Goal: Information Seeking & Learning: Check status

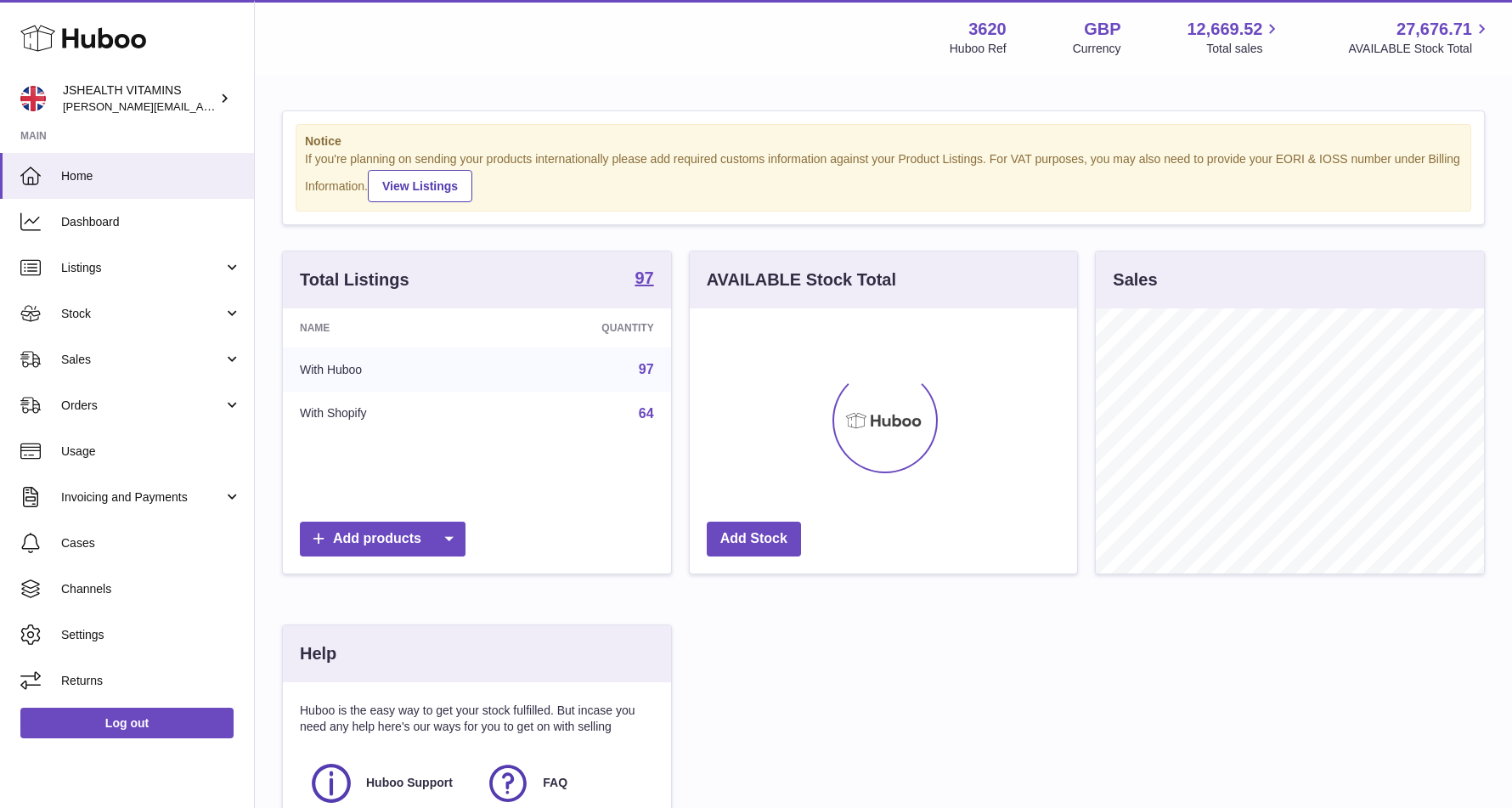
scroll to position [265, 388]
click at [145, 309] on span "Stock" at bounding box center [142, 314] width 162 height 17
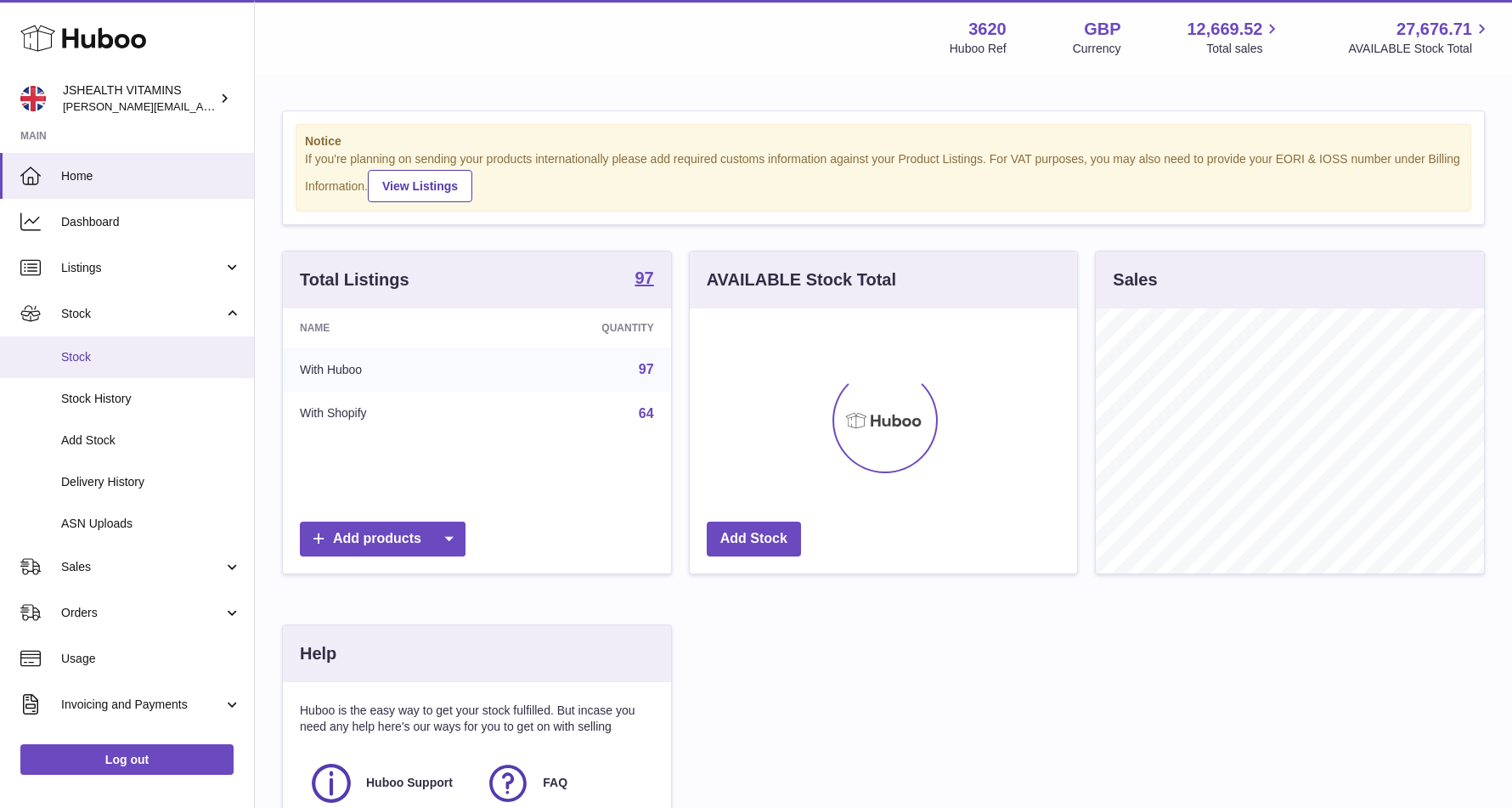
click at [128, 367] on link "Stock" at bounding box center [127, 357] width 254 height 41
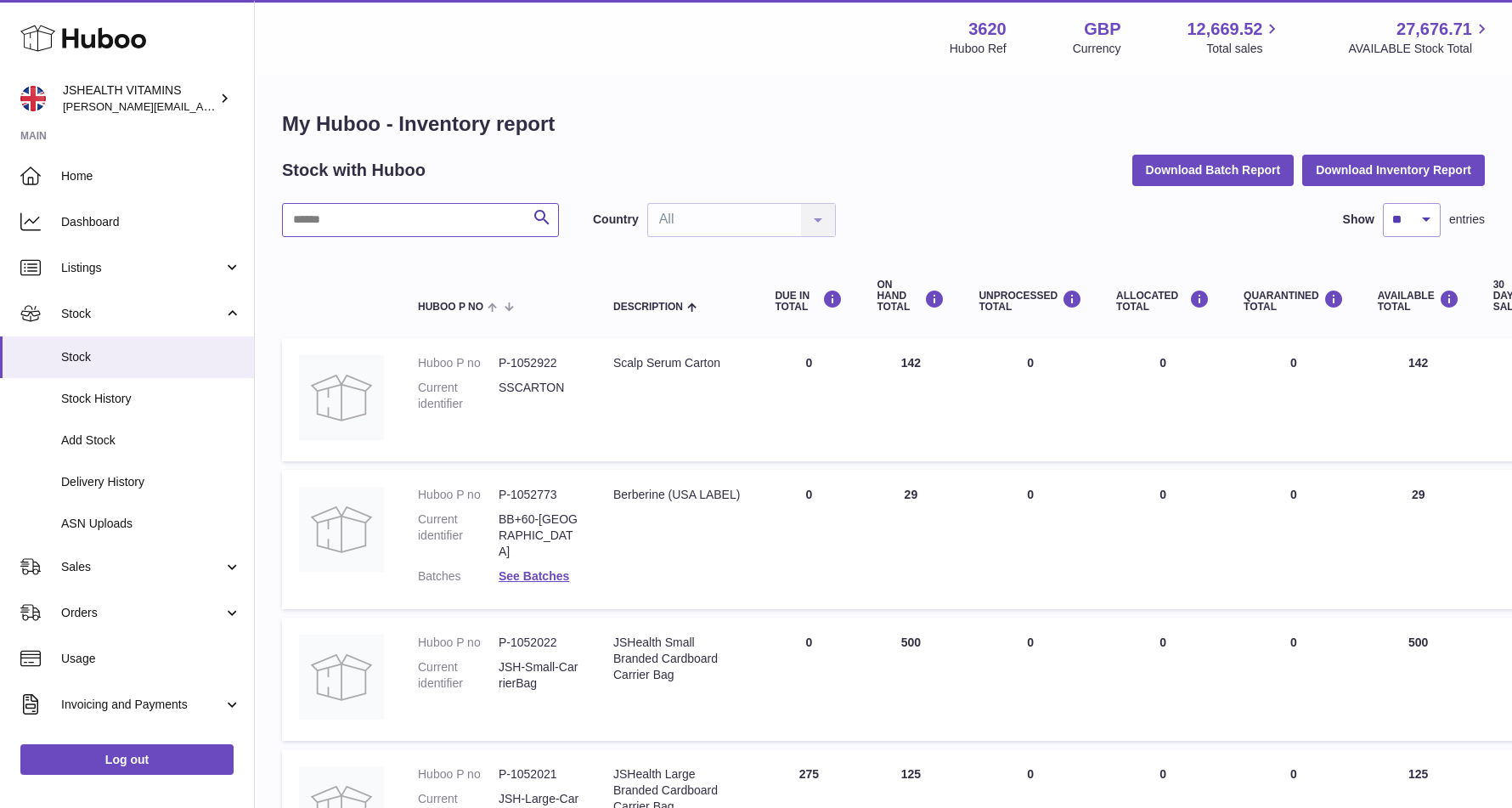
click at [380, 212] on input "text" at bounding box center [420, 219] width 277 height 34
type input "****"
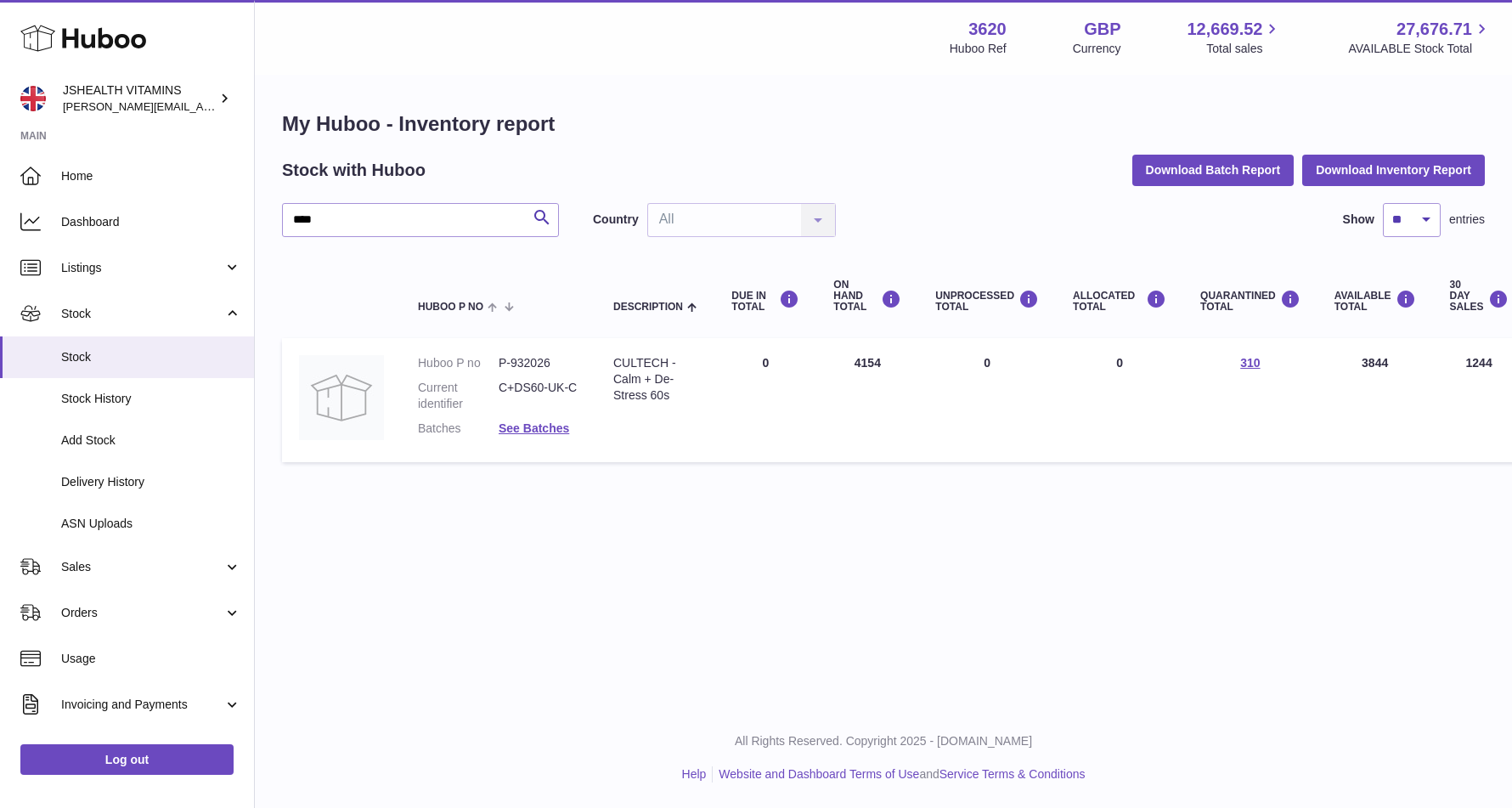
click at [549, 445] on td "Huboo P no P-932026 Current identifier C+DS60-UK-C Batches See Batches" at bounding box center [498, 400] width 195 height 124
click at [553, 438] on dl "Huboo P no P-932026 Current identifier C+DS60-UK-C Batches See Batches" at bounding box center [498, 400] width 161 height 90
click at [555, 427] on link "See Batches" at bounding box center [533, 427] width 71 height 14
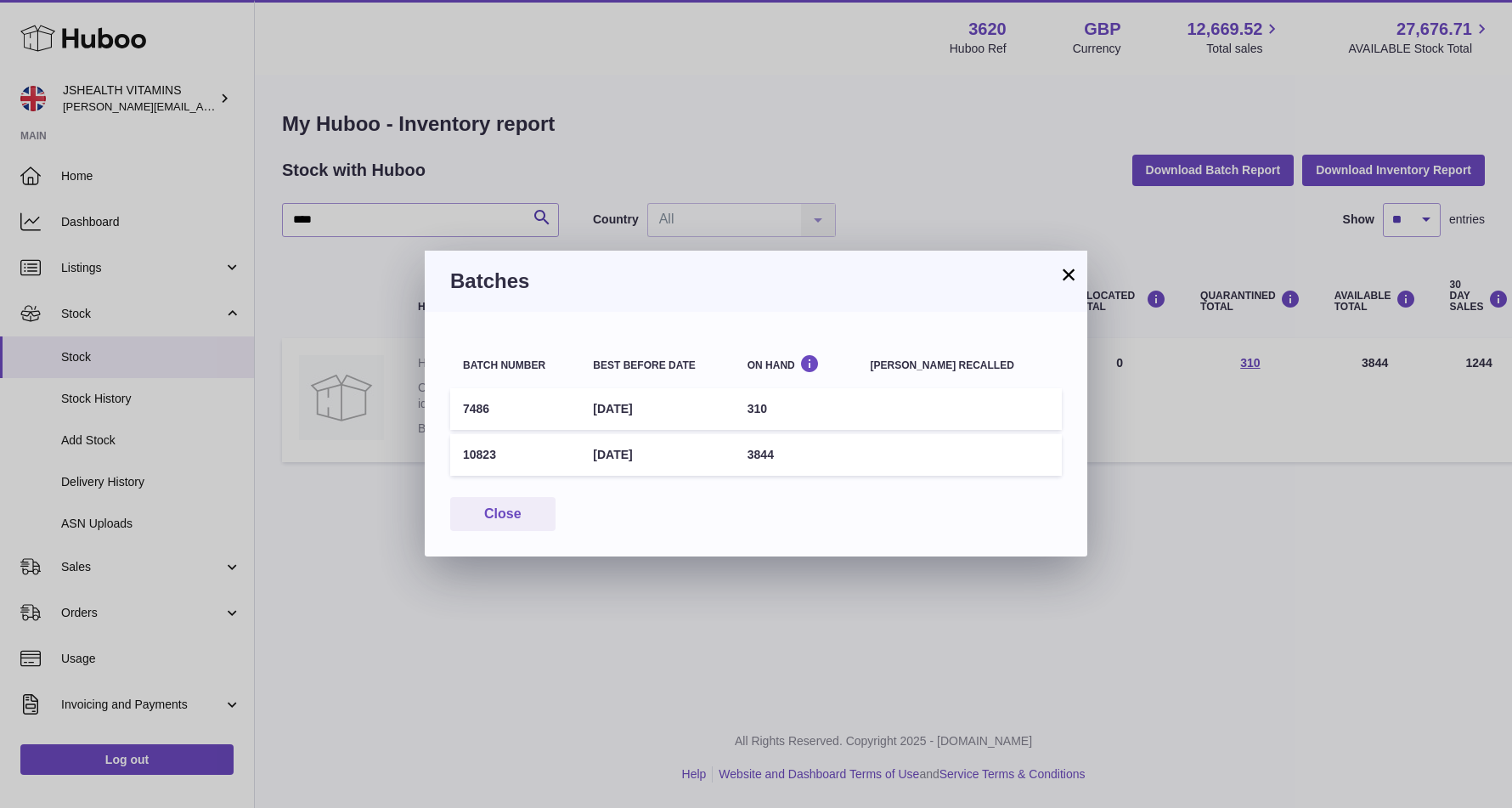
click at [782, 410] on td "310" at bounding box center [796, 408] width 123 height 41
copy td "310"
click at [1106, 454] on div "× Batches Batch number Best before date On Hand Batch recalled 7486 30th Nov 20…" at bounding box center [756, 404] width 1512 height 808
